Goal: Download file/media

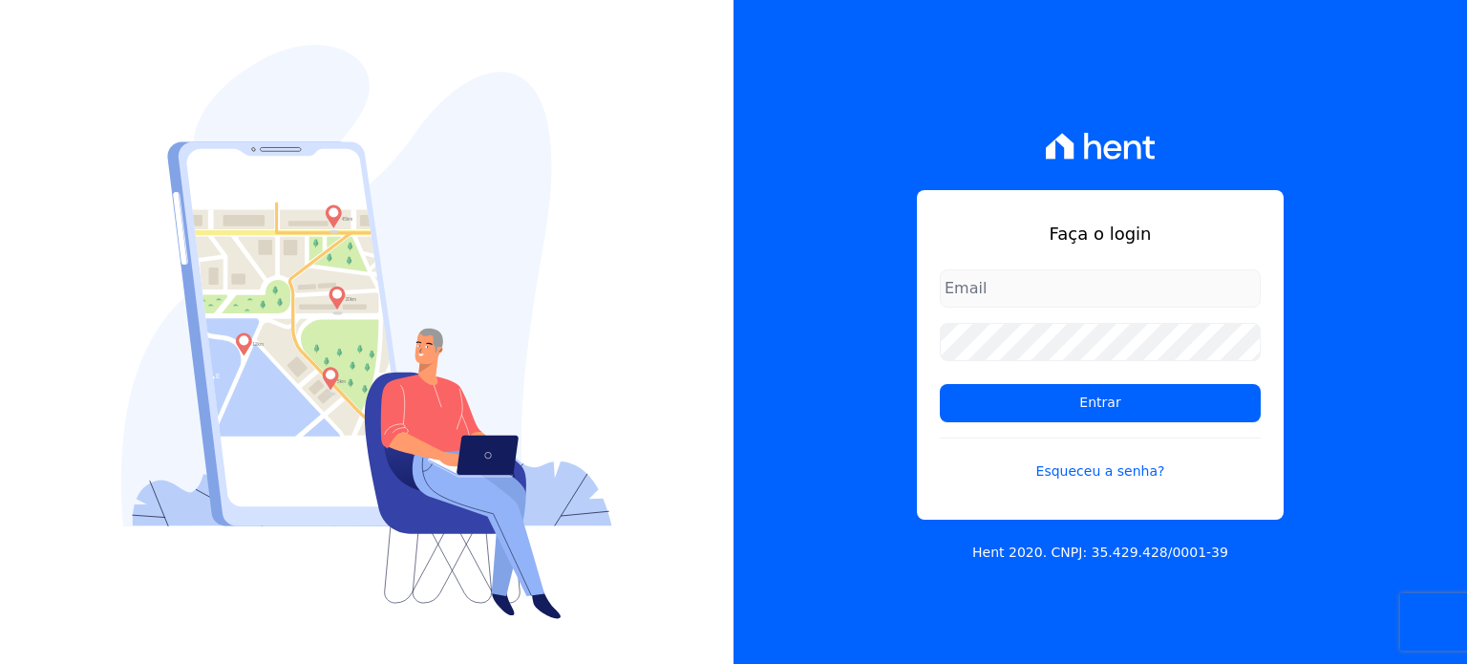
type input "[PERSON_NAME][EMAIL_ADDRESS][DOMAIN_NAME]"
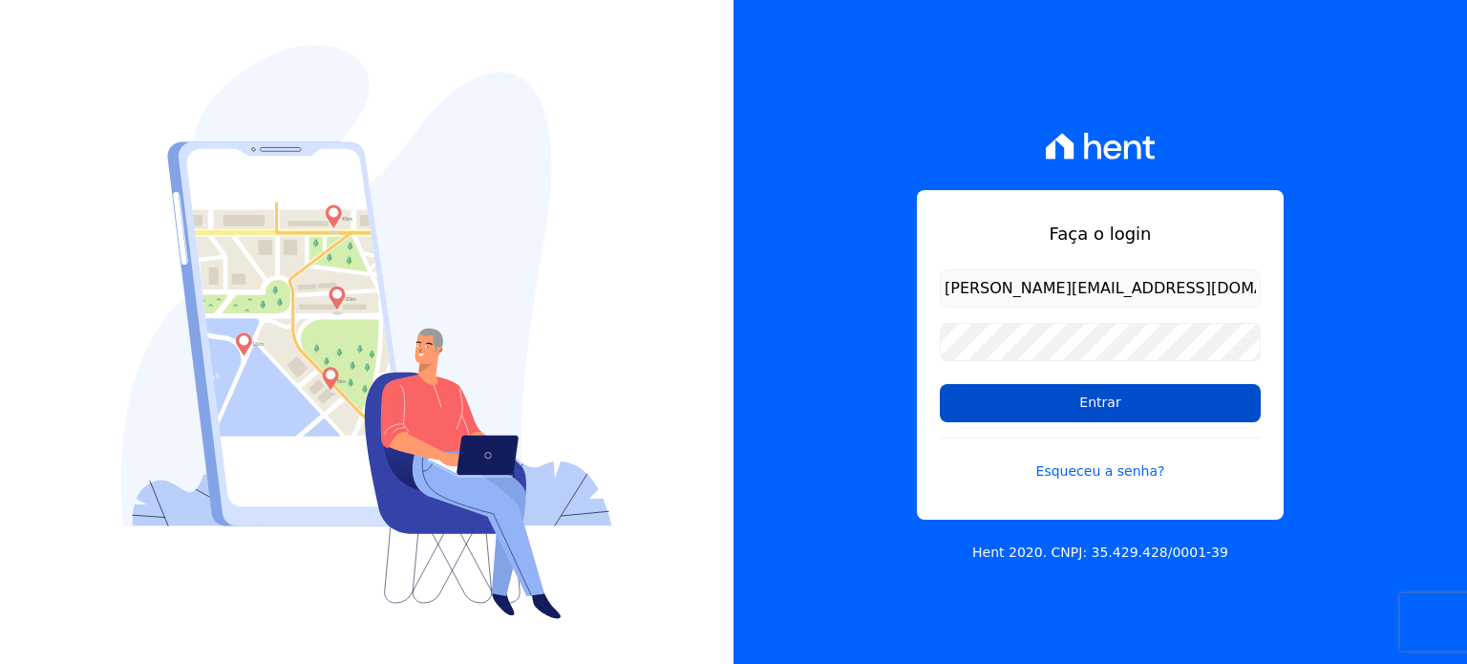
click at [1099, 394] on input "Entrar" at bounding box center [1100, 403] width 321 height 38
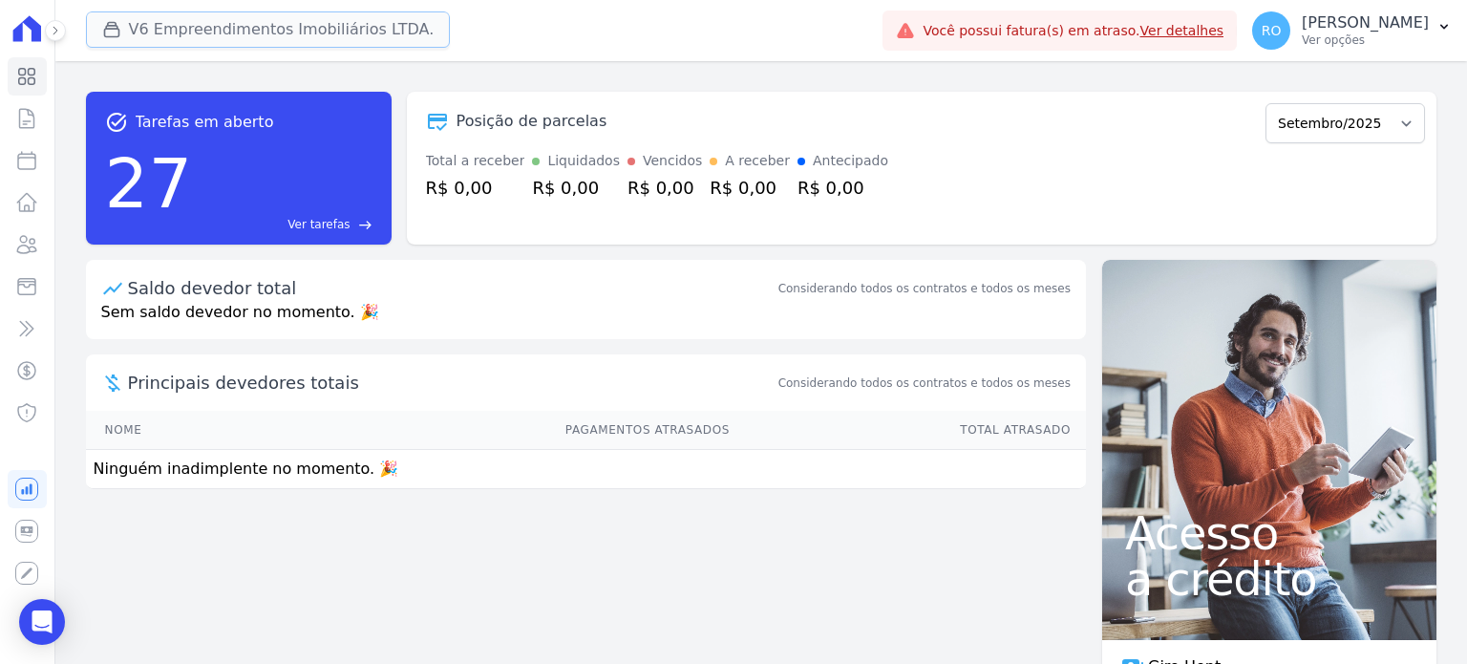
click at [115, 35] on icon "button" at bounding box center [111, 29] width 19 height 19
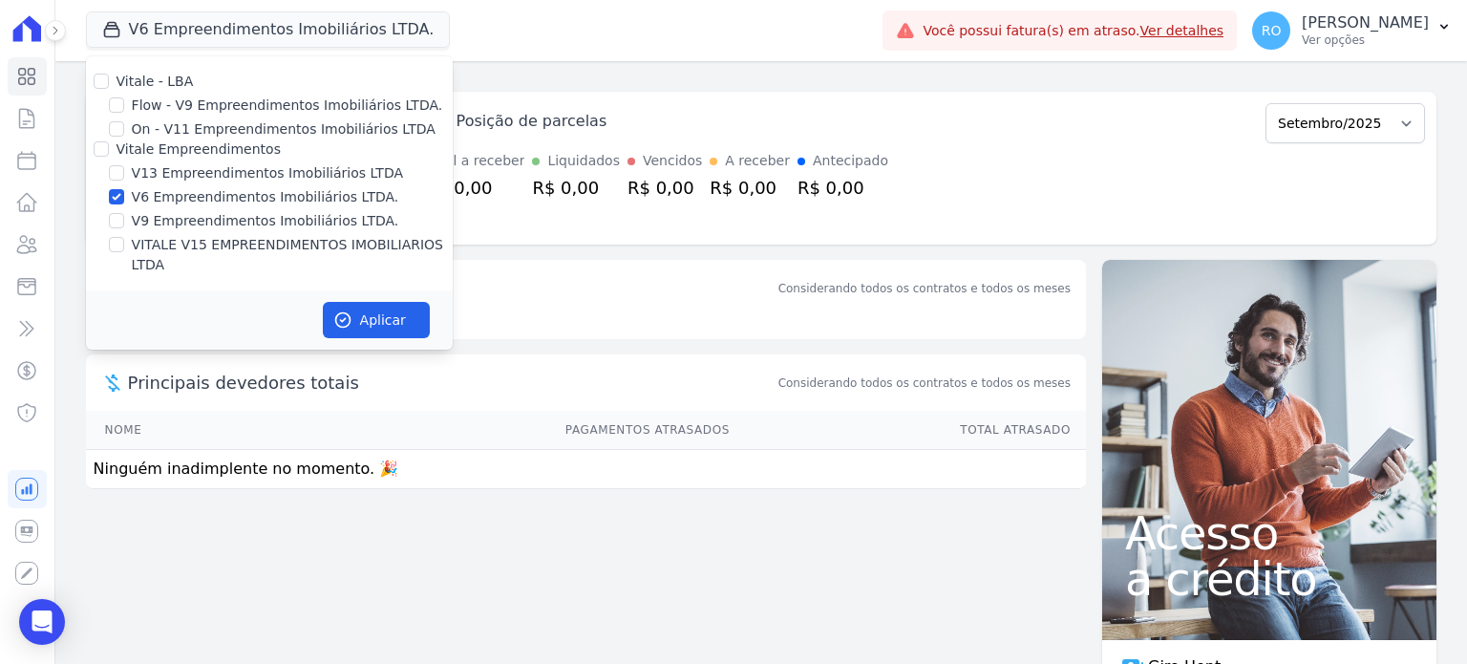
click at [143, 172] on label "V13 Empreendimentos Imobiliários LTDA" at bounding box center [267, 173] width 271 height 20
click at [124, 172] on input "V13 Empreendimentos Imobiliários LTDA" at bounding box center [116, 172] width 15 height 15
checkbox input "true"
click at [144, 198] on label "V6 Empreendimentos Imobiliários LTDA." at bounding box center [265, 197] width 267 height 20
click at [124, 198] on input "V6 Empreendimentos Imobiliários LTDA." at bounding box center [116, 196] width 15 height 15
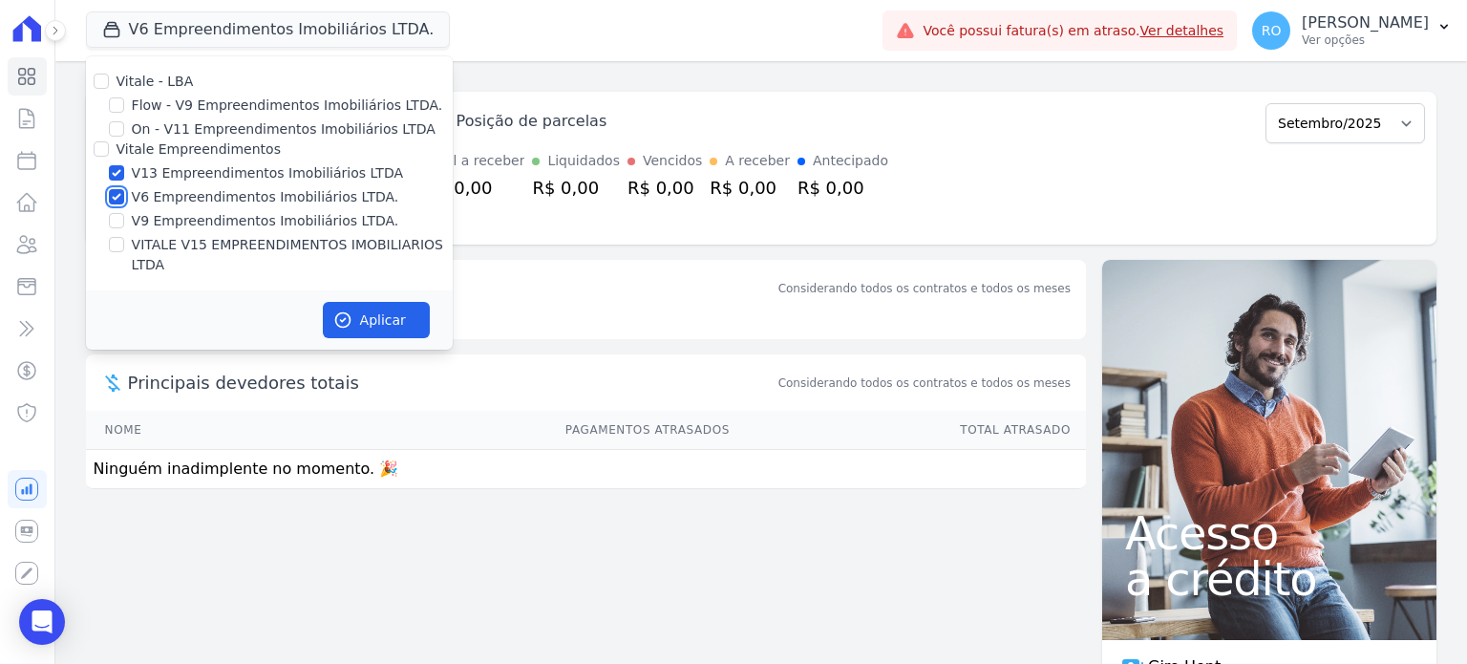
checkbox input "false"
drag, startPoint x: 145, startPoint y: 243, endPoint x: 225, endPoint y: 275, distance: 86.5
click at [145, 243] on label "VITALE V15 EMPREENDIMENTOS IMOBILIARIOS LTDA" at bounding box center [292, 255] width 321 height 40
click at [124, 243] on input "VITALE V15 EMPREENDIMENTOS IMOBILIARIOS LTDA" at bounding box center [116, 244] width 15 height 15
checkbox input "true"
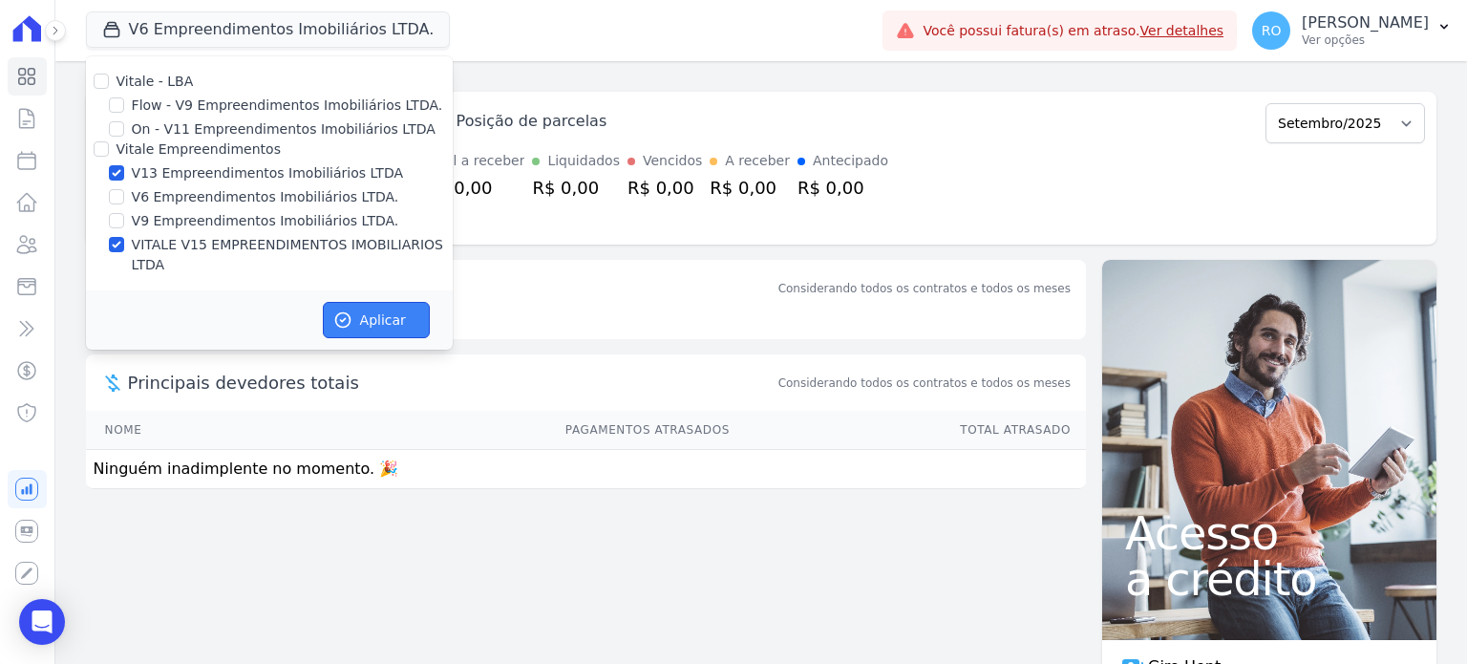
click at [359, 304] on button "Aplicar" at bounding box center [376, 320] width 107 height 36
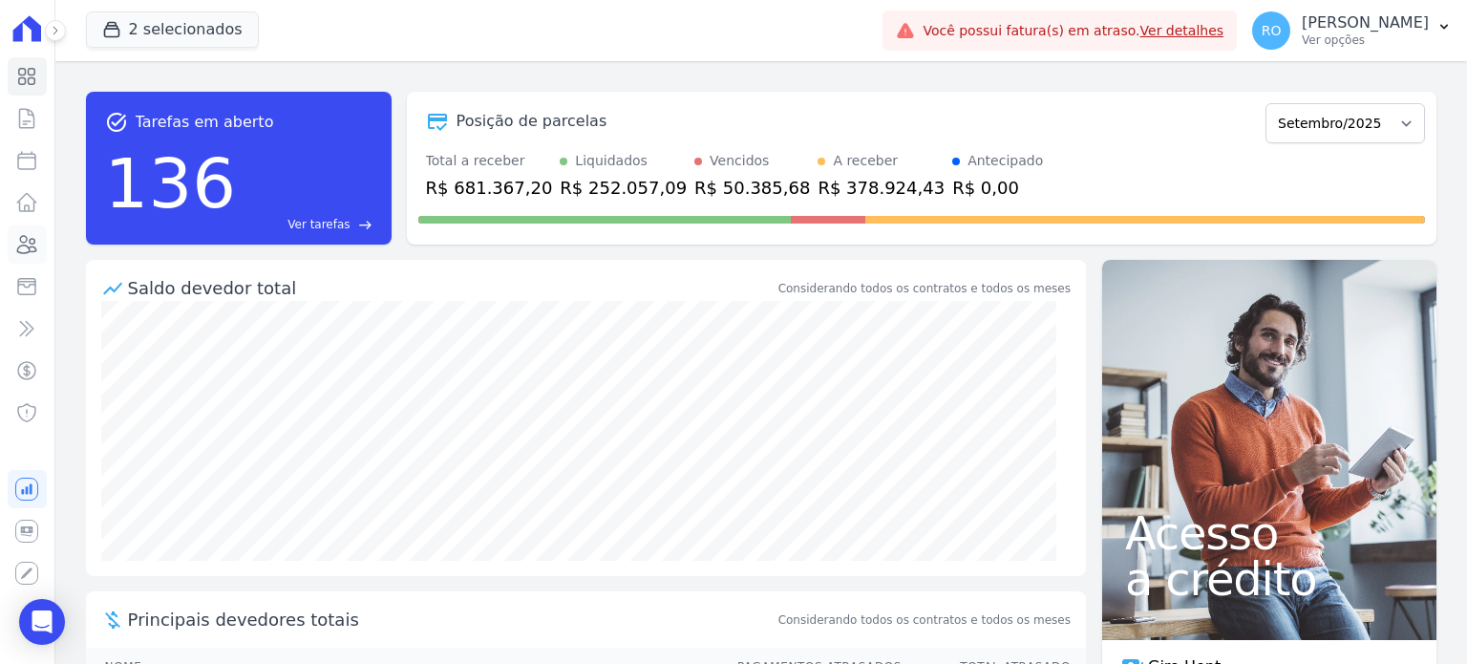
click at [38, 240] on icon at bounding box center [26, 244] width 23 height 23
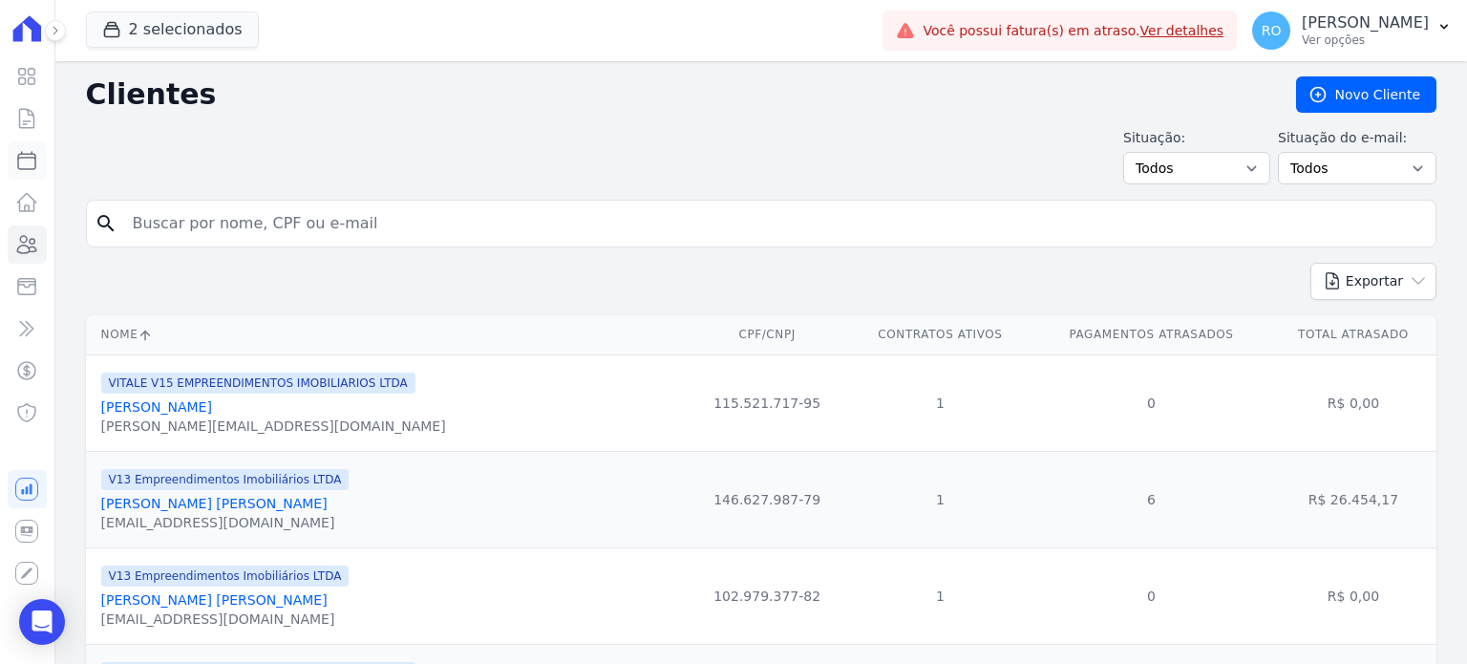
click at [28, 167] on icon at bounding box center [26, 160] width 23 height 23
select select
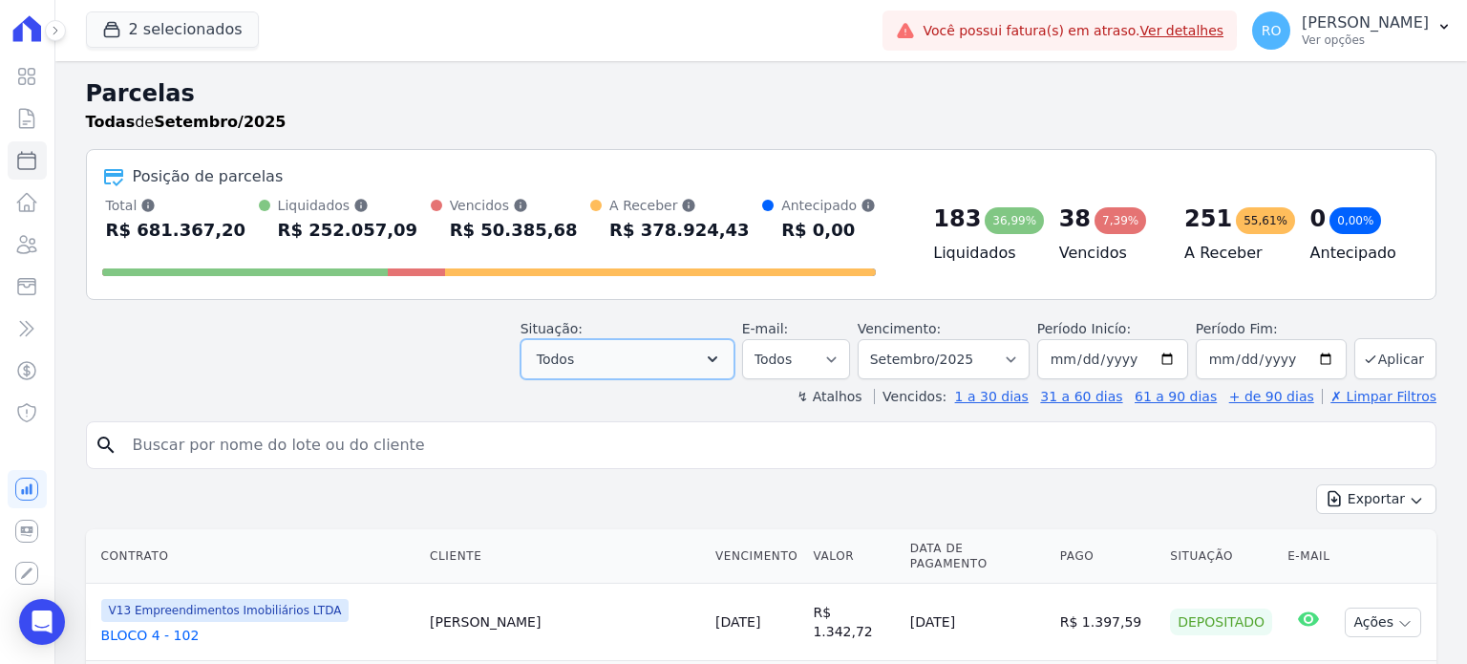
click at [722, 350] on icon "button" at bounding box center [712, 358] width 19 height 19
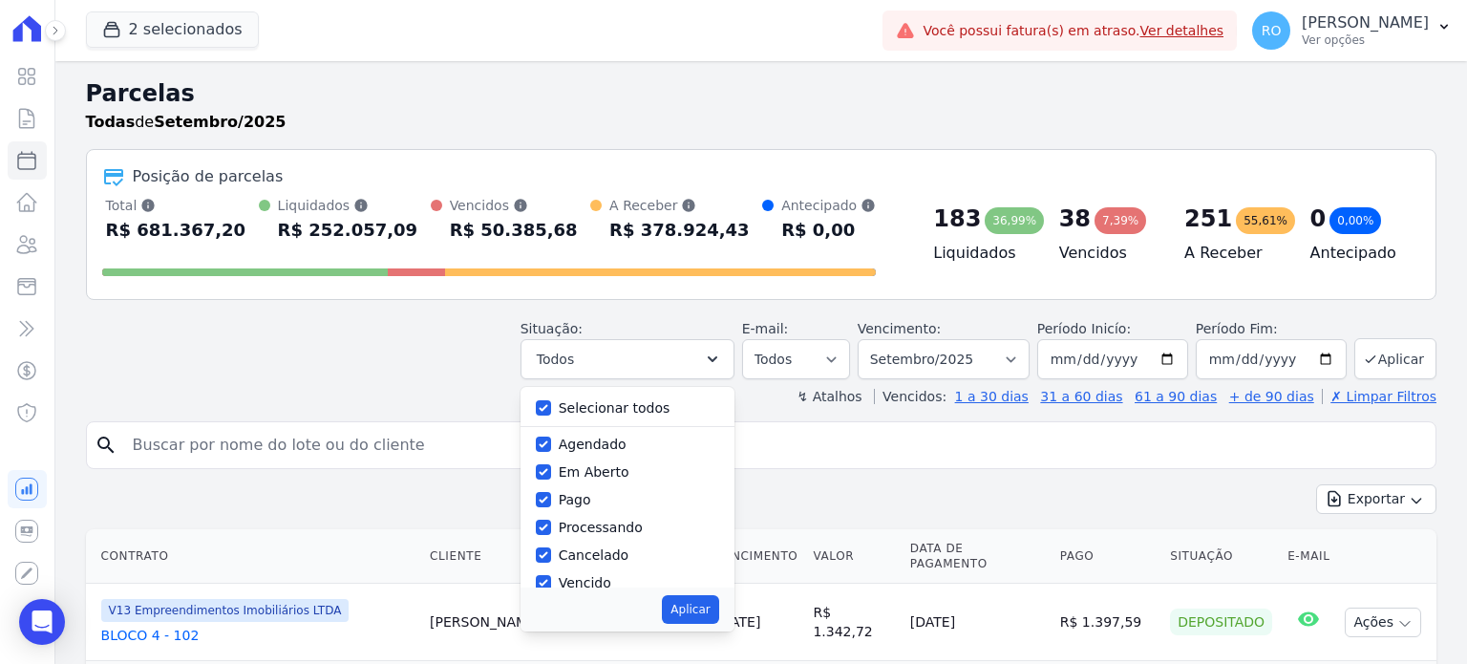
click at [624, 405] on label "Selecionar todos" at bounding box center [615, 407] width 112 height 15
click at [551, 405] on input "Selecionar todos" at bounding box center [543, 407] width 15 height 15
checkbox input "false"
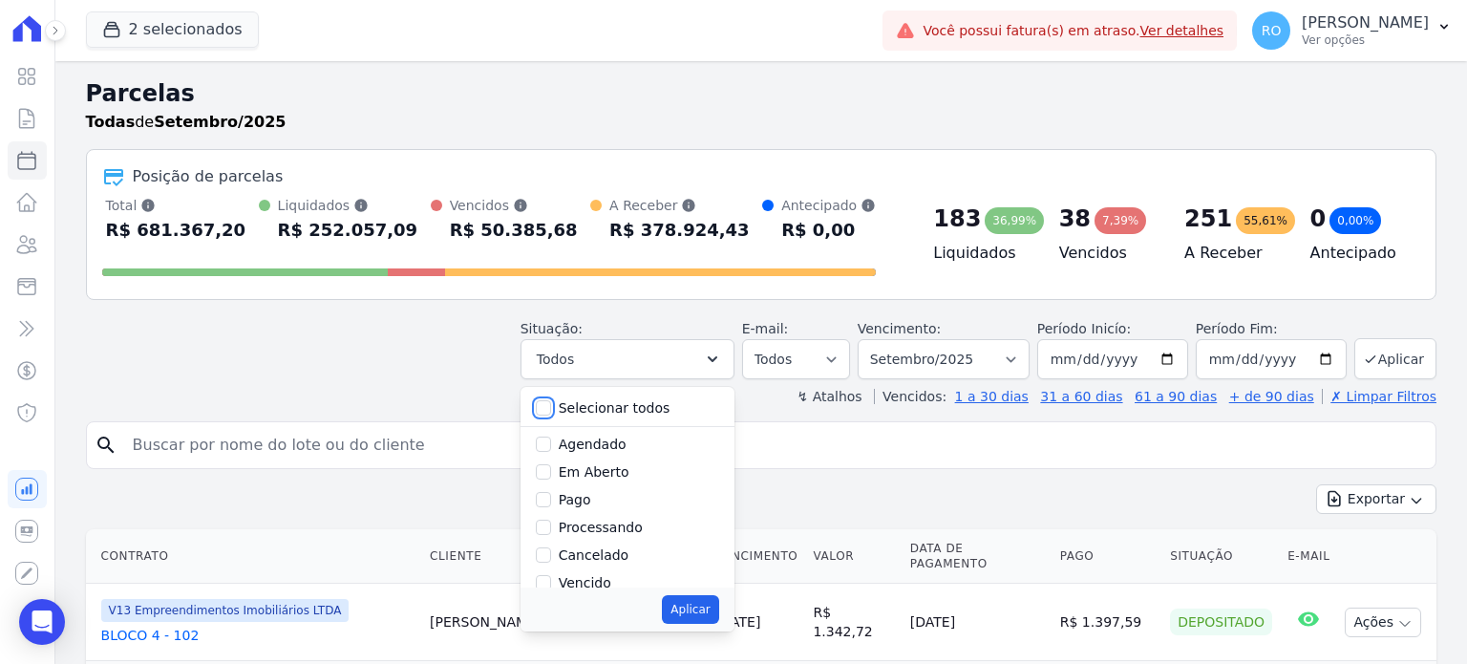
checkbox input "false"
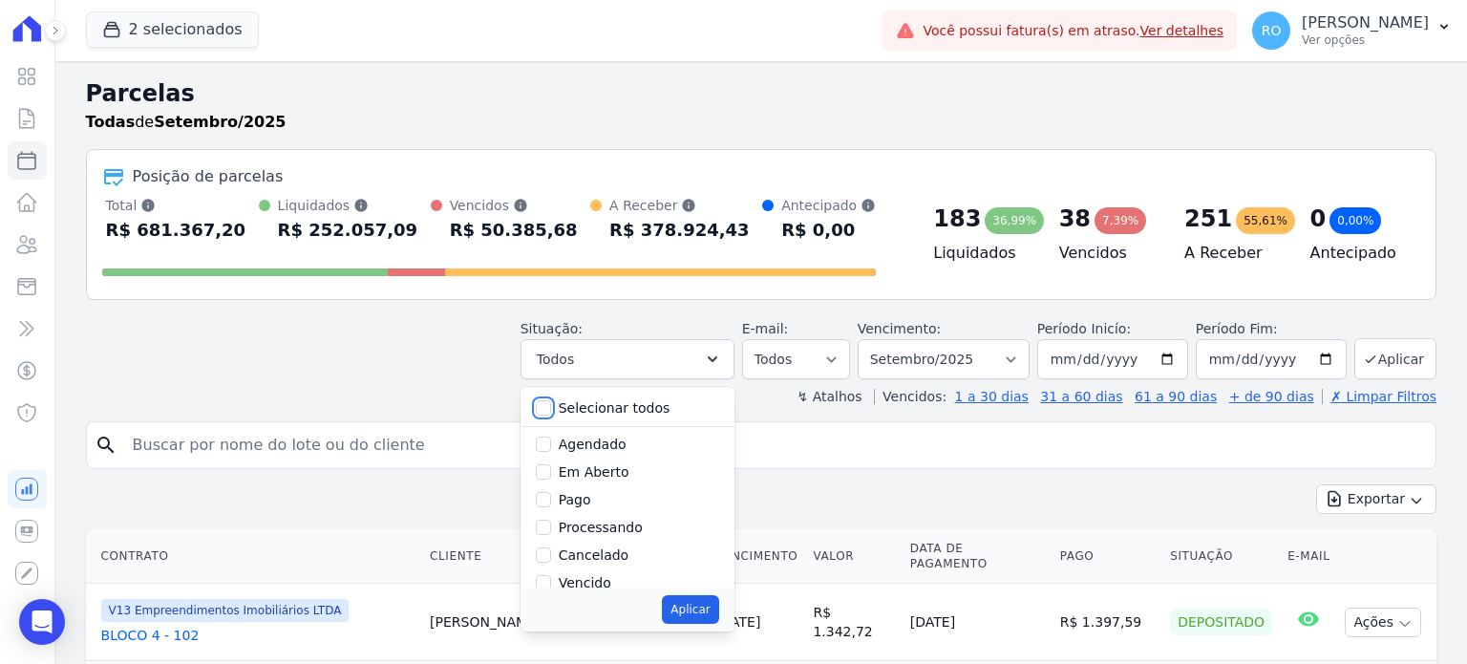
checkbox input "false"
click at [583, 505] on label "Pago" at bounding box center [575, 499] width 32 height 15
click at [551, 505] on input "Pago" at bounding box center [543, 499] width 15 height 15
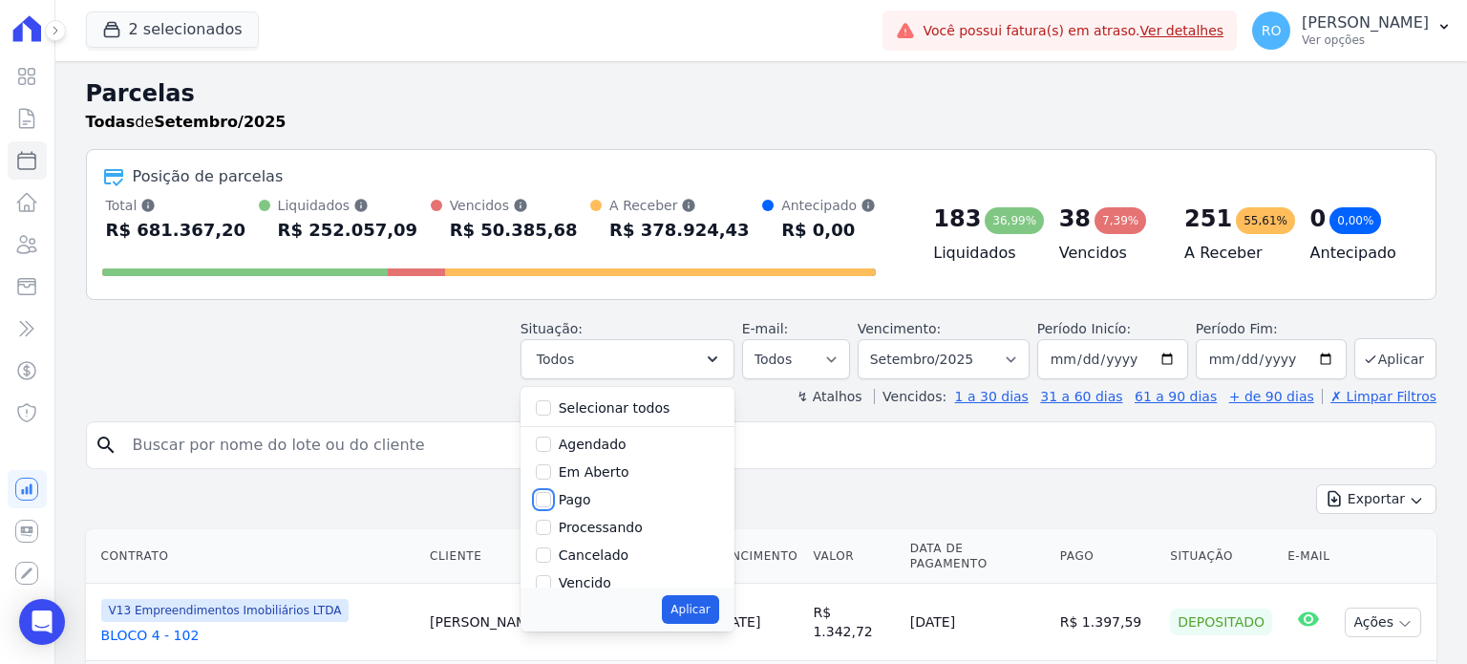
checkbox input "true"
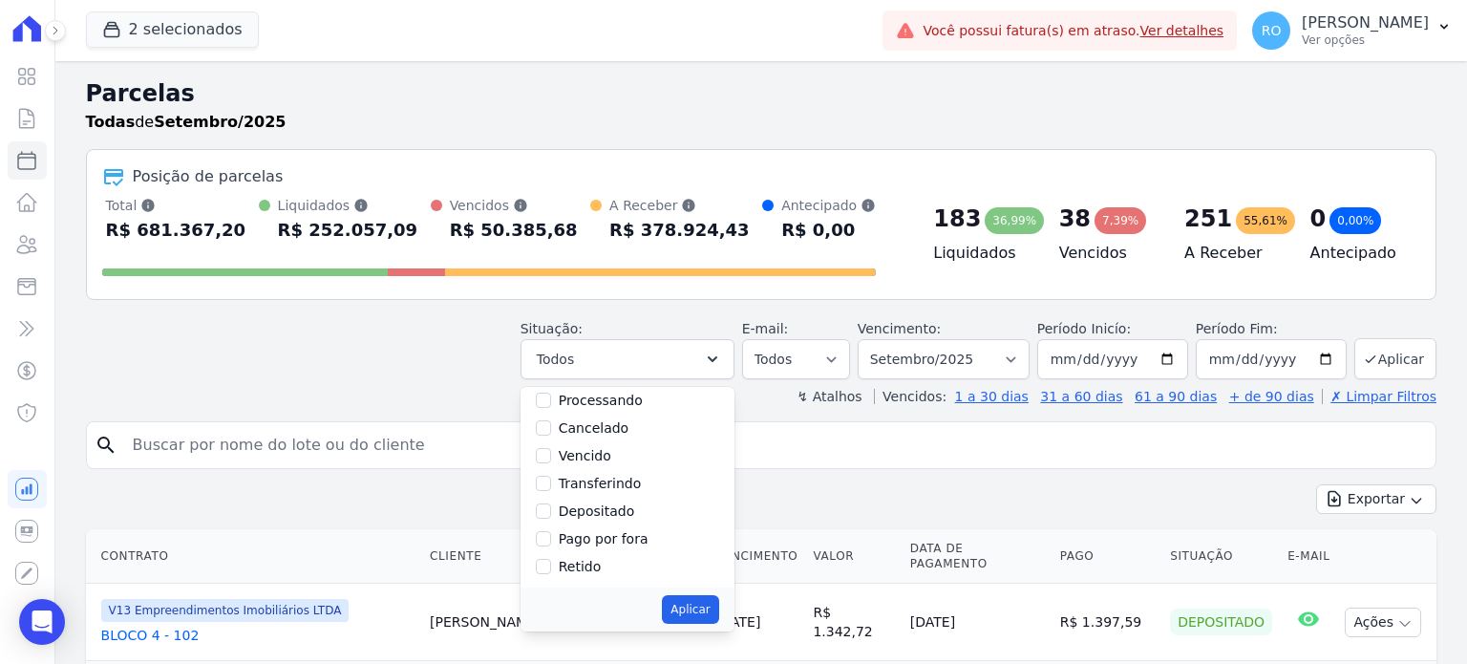
click at [598, 480] on label "Transferindo" at bounding box center [600, 482] width 83 height 15
click at [551, 480] on input "Transferindo" at bounding box center [543, 482] width 15 height 15
checkbox input "true"
click at [598, 503] on label "Depositado" at bounding box center [597, 510] width 76 height 15
click at [551, 503] on input "Depositado" at bounding box center [543, 510] width 15 height 15
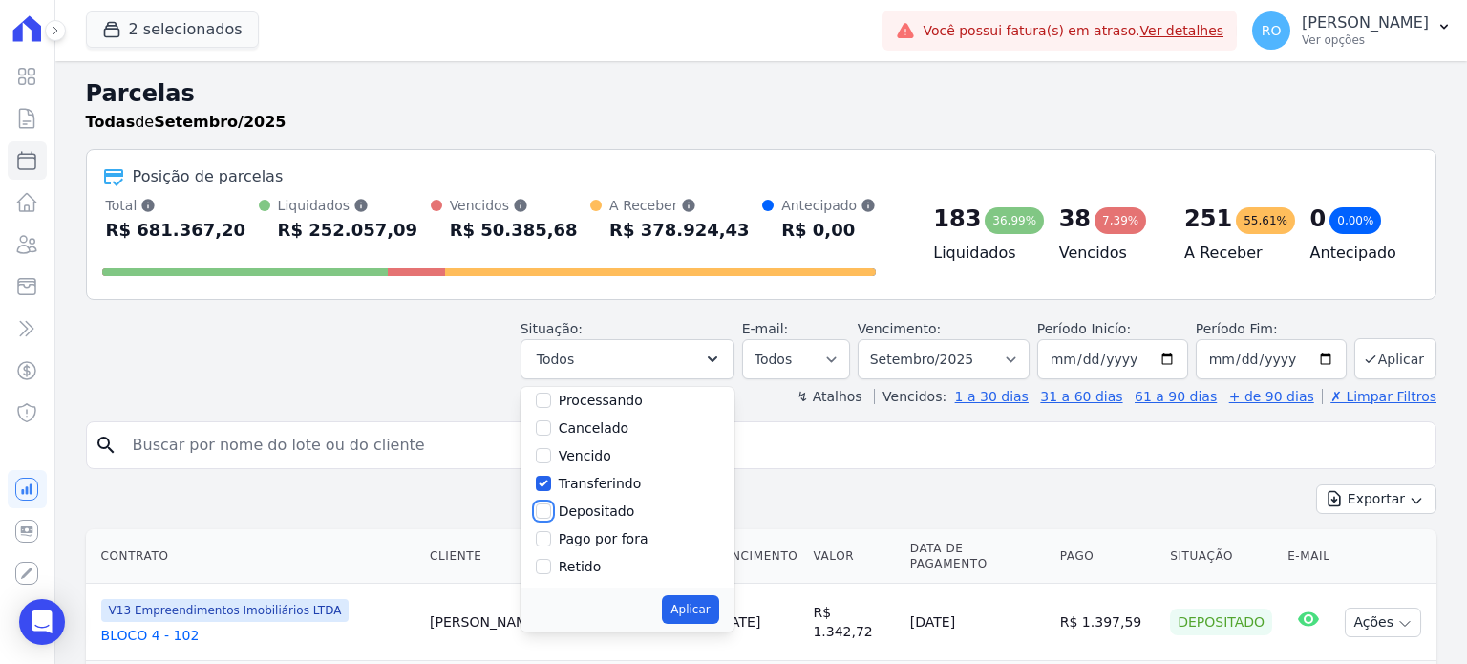
checkbox input "true"
click at [697, 607] on button "Aplicar" at bounding box center [690, 609] width 56 height 29
select select "paid"
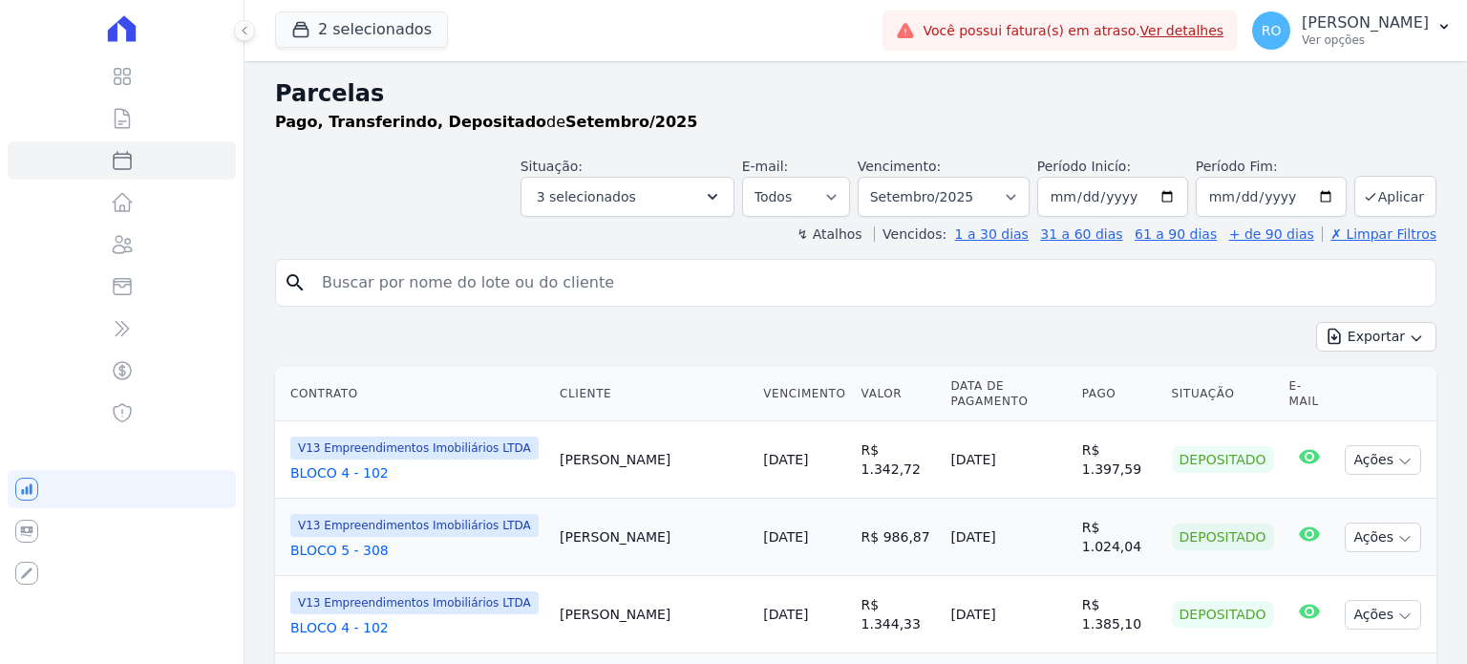
select select
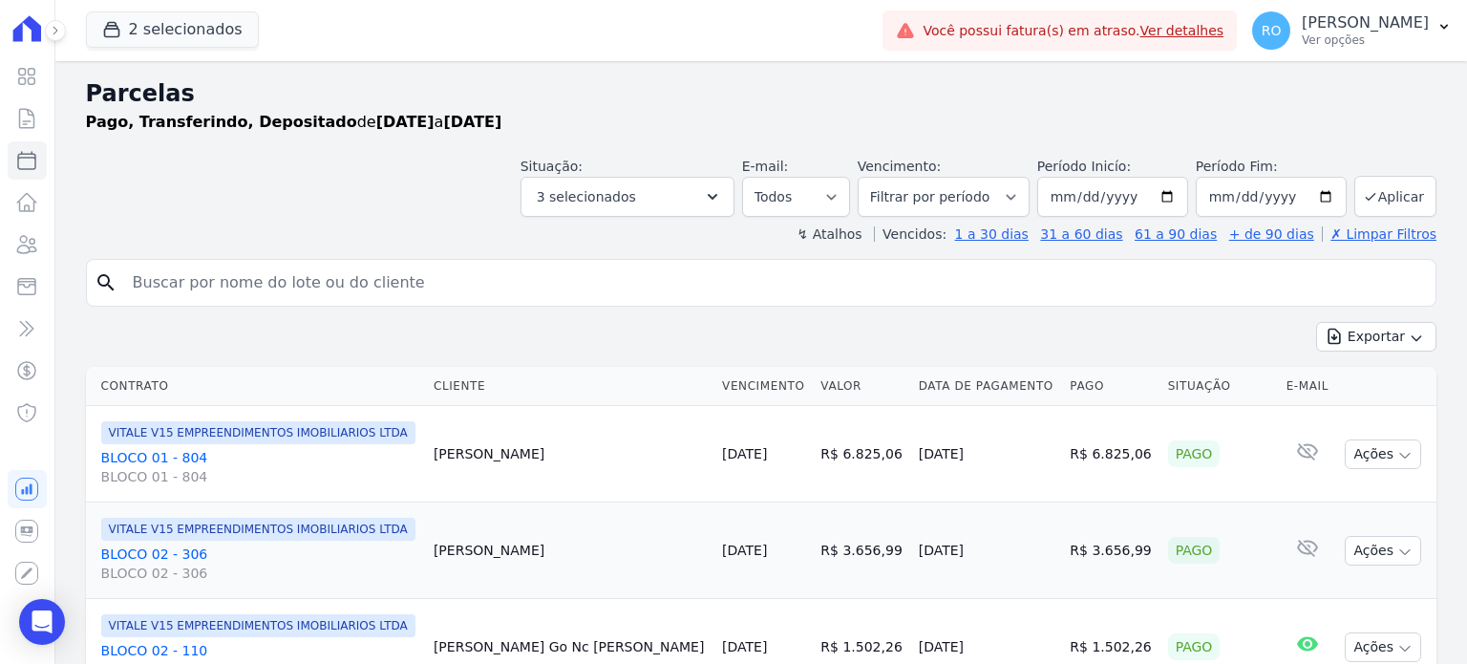
select select
click at [1354, 328] on button "Exportar" at bounding box center [1376, 337] width 120 height 30
click at [1348, 416] on span "Exportar CSV" at bounding box center [1373, 414] width 101 height 19
click at [1361, 26] on p "[PERSON_NAME]" at bounding box center [1364, 22] width 127 height 19
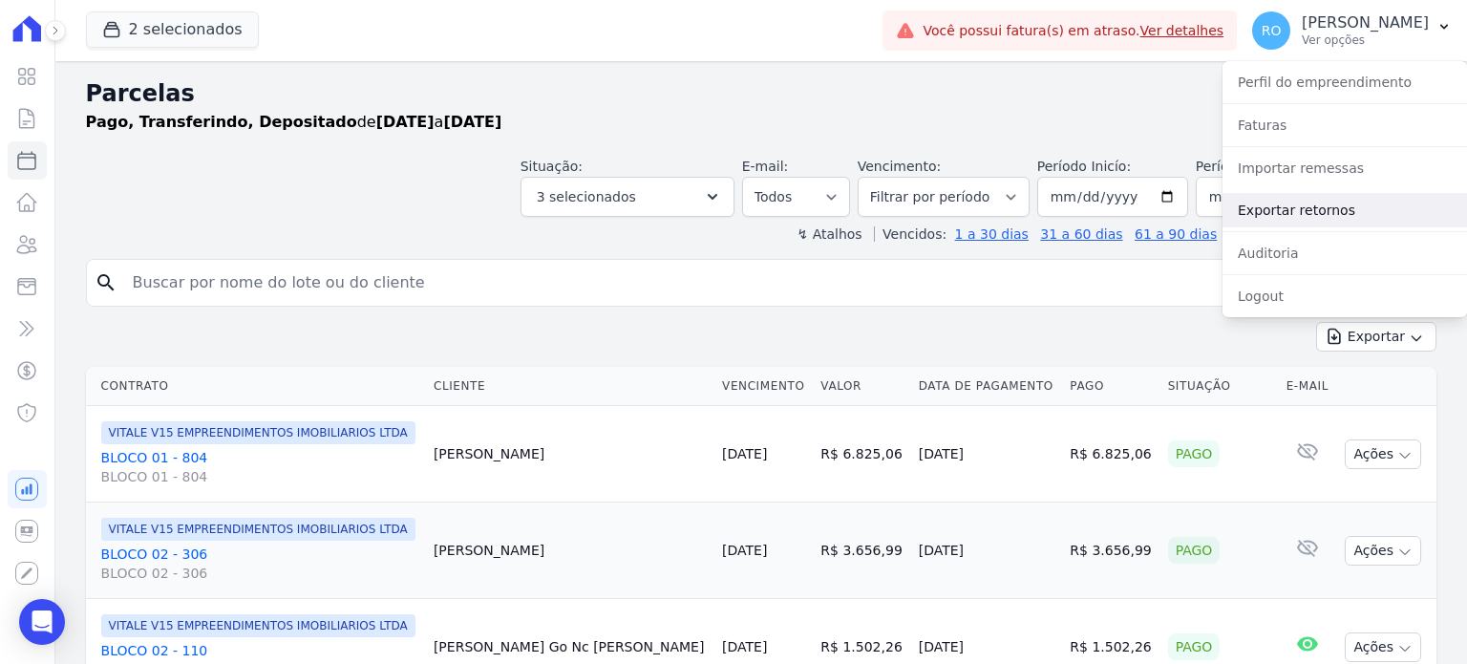
click at [1318, 213] on link "Exportar retornos" at bounding box center [1344, 210] width 244 height 34
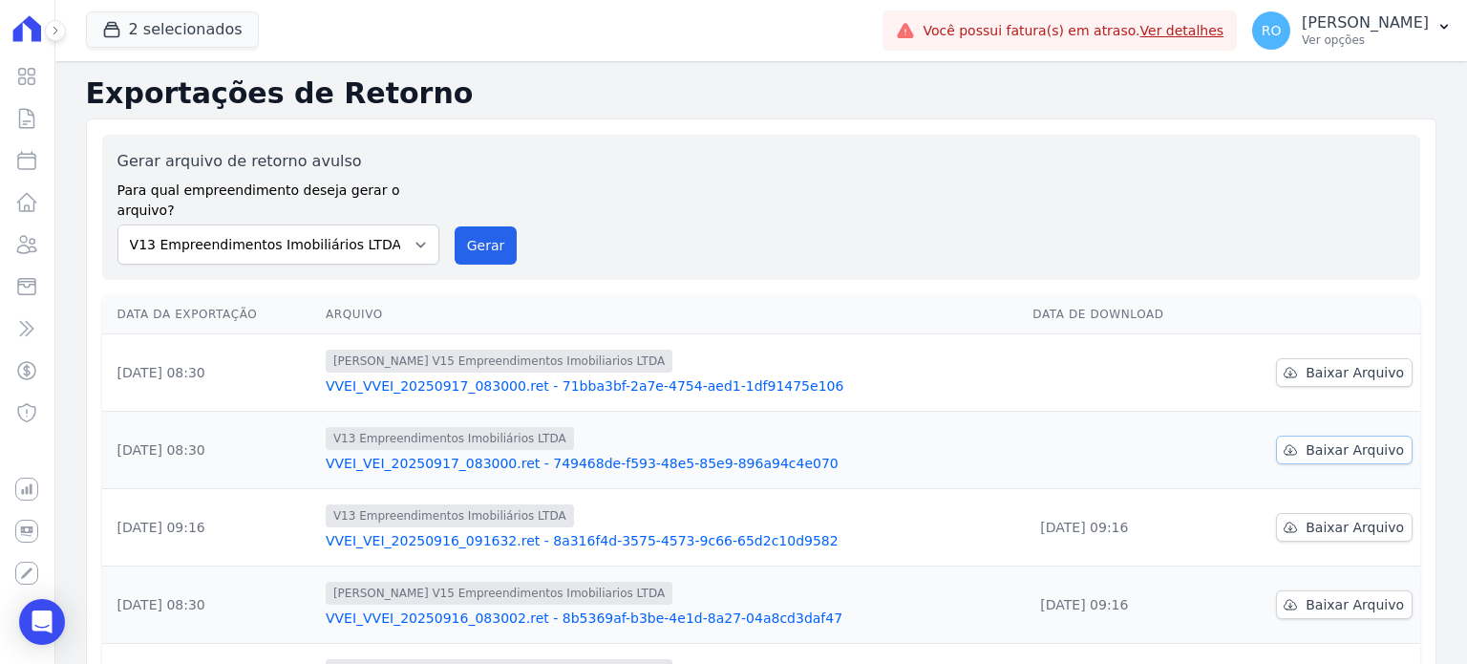
click at [1305, 440] on span "Baixar Arquivo" at bounding box center [1354, 449] width 98 height 19
click at [1307, 363] on span "Baixar Arquivo" at bounding box center [1354, 372] width 98 height 19
click at [466, 232] on button "Gerar" at bounding box center [485, 245] width 63 height 38
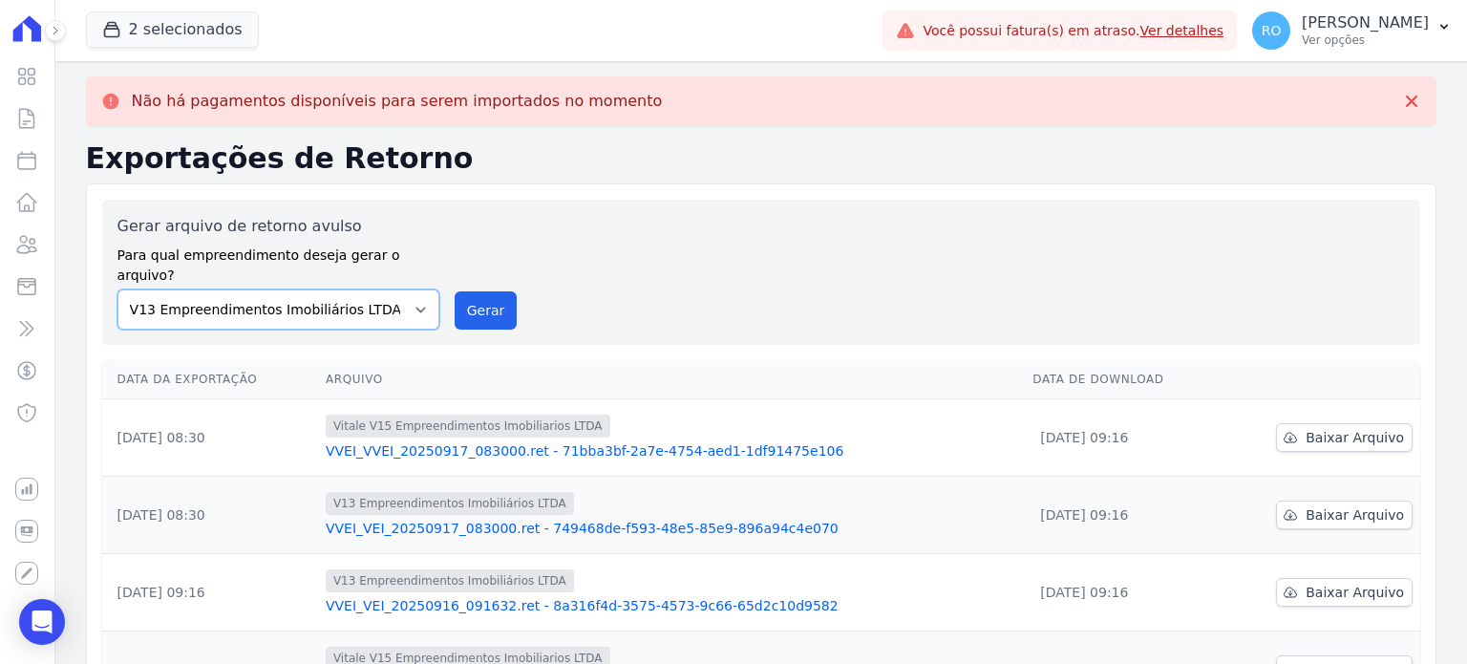
click at [422, 289] on select "Flow - V9 Empreendimentos Imobiliários LTDA. On - V11 Empreendimentos Imobiliár…" at bounding box center [278, 309] width 322 height 40
select select "43a01992-2921-4595-aa0d-28e05d992a61"
click at [117, 289] on select "Flow - V9 Empreendimentos Imobiliários LTDA. On - V11 Empreendimentos Imobiliár…" at bounding box center [278, 309] width 322 height 40
click at [496, 300] on button "Gerar" at bounding box center [485, 310] width 63 height 38
